Goal: Navigation & Orientation: Find specific page/section

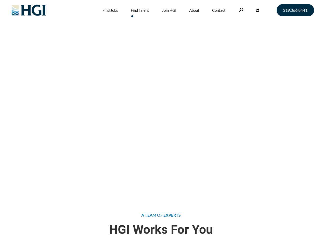
click at [161, 123] on div "Attract the Right Talent Home » Find Talent" at bounding box center [161, 98] width 322 height 196
click at [241, 10] on link at bounding box center [241, 10] width 5 height 5
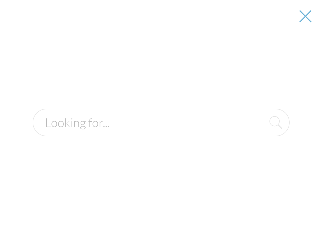
click at [161, 123] on div "Attract the Right Talent Home » Find Talent" at bounding box center [161, 98] width 322 height 196
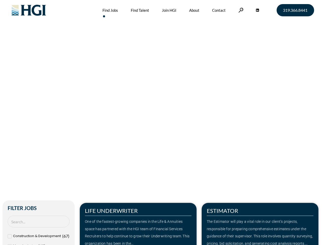
click at [161, 123] on div "Make Your Next Move Home » Jobs" at bounding box center [161, 108] width 291 height 216
click at [241, 10] on link at bounding box center [241, 10] width 5 height 5
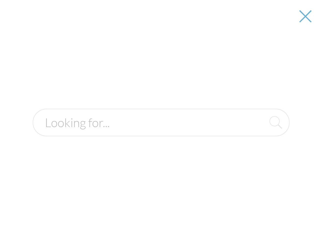
click at [138, 224] on div "One of the fastest-growing companies in the Life & Annuities space has partnere…" at bounding box center [138, 232] width 107 height 29
click at [260, 136] on form at bounding box center [161, 123] width 257 height 28
